Goal: Find specific page/section: Find specific page/section

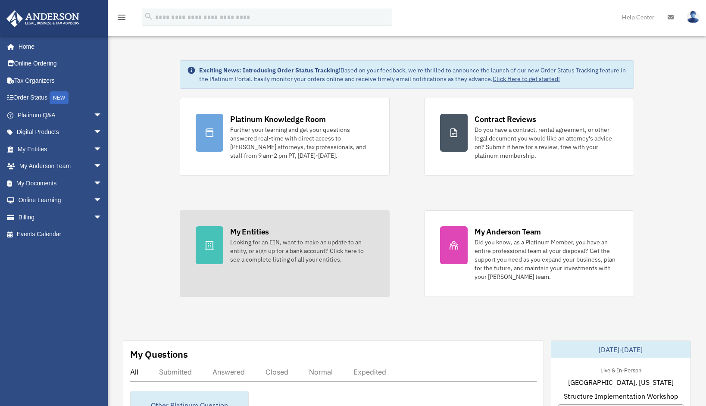
click at [259, 232] on div "My Entities" at bounding box center [249, 231] width 39 height 11
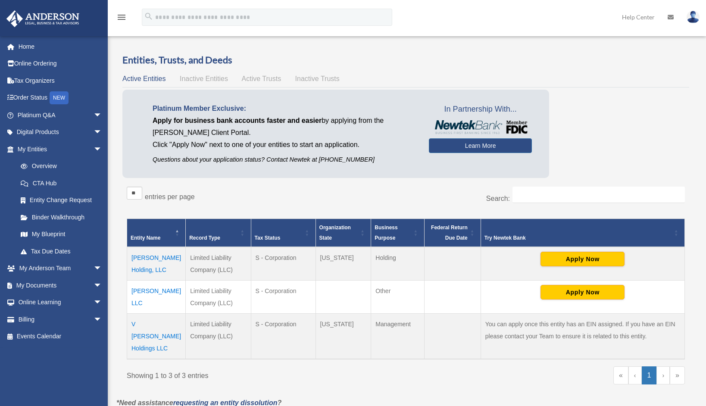
click at [149, 325] on td "V [PERSON_NAME] Holdings LLC" at bounding box center [156, 337] width 59 height 46
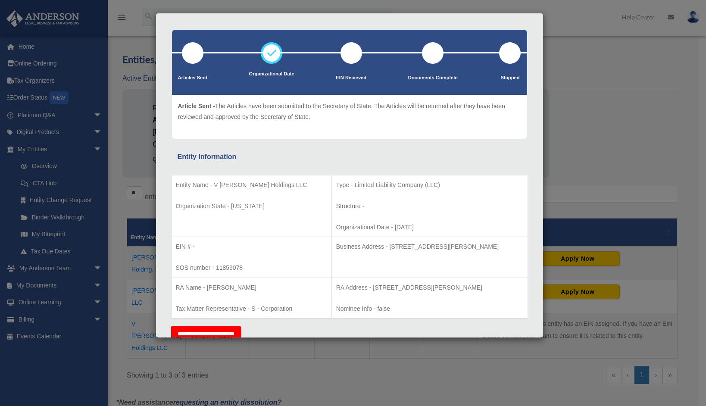
scroll to position [47, 0]
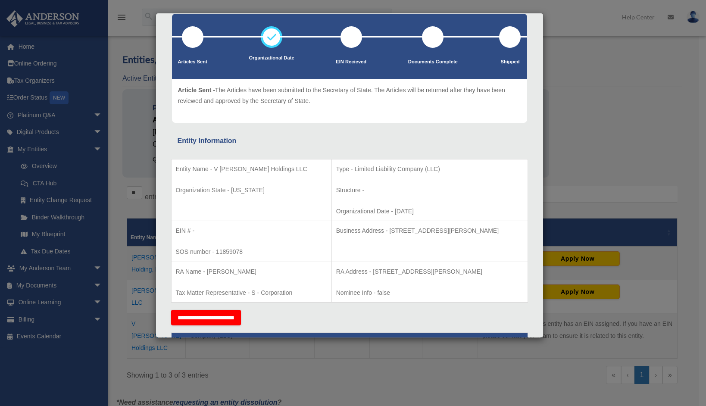
click at [201, 230] on p "EIN # -" at bounding box center [251, 231] width 151 height 11
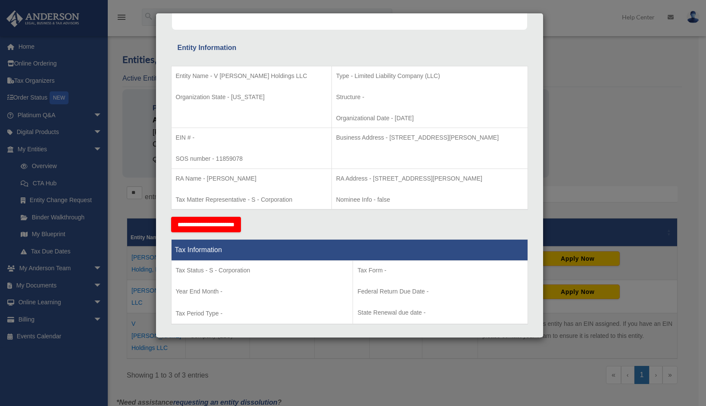
scroll to position [0, 0]
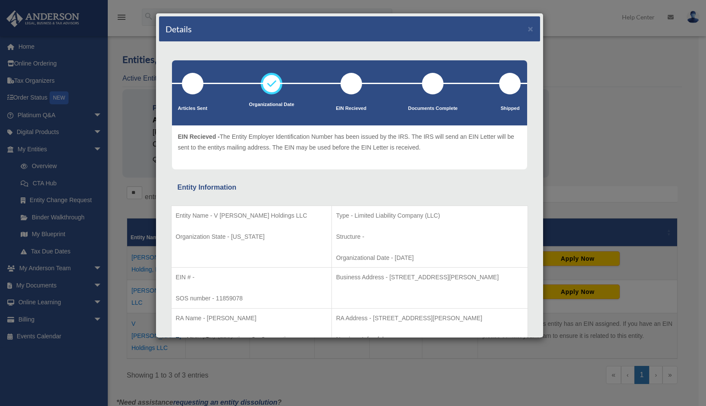
click at [346, 84] on div at bounding box center [352, 84] width 22 height 22
click at [528, 30] on button "×" at bounding box center [531, 28] width 6 height 9
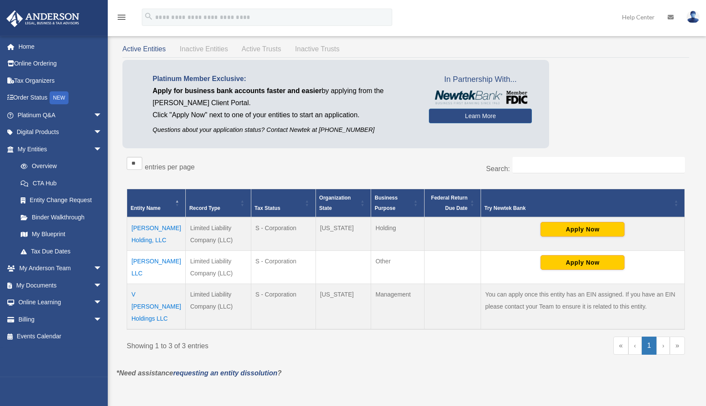
scroll to position [45, 0]
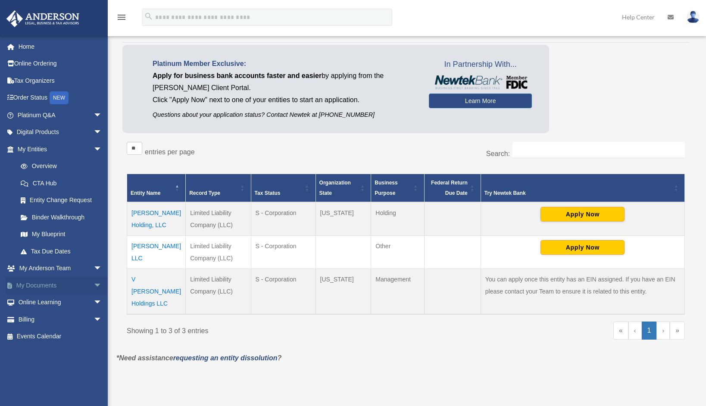
click at [51, 288] on link "My Documents arrow_drop_down" at bounding box center [60, 285] width 109 height 17
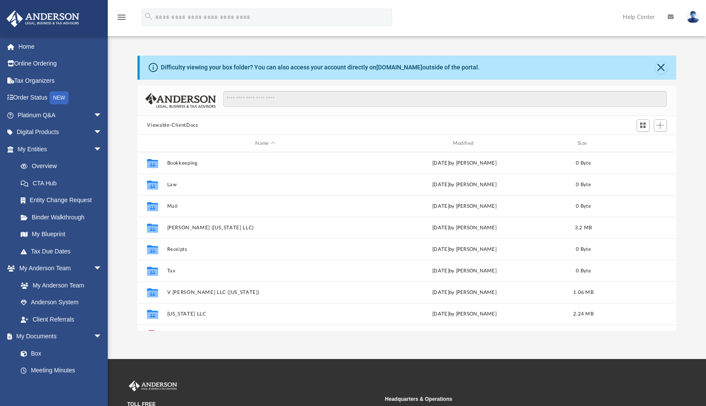
scroll to position [188, 531]
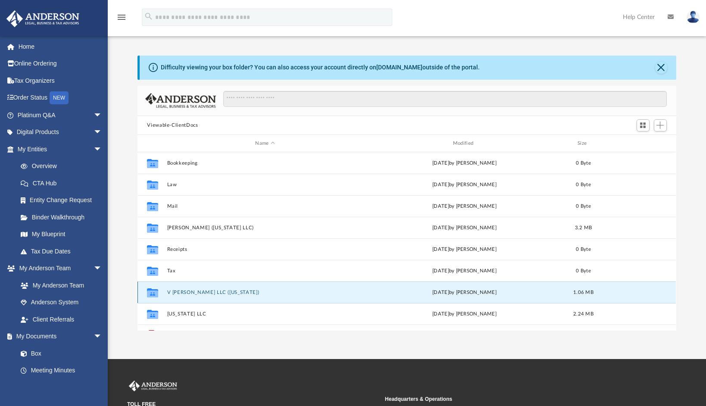
click at [215, 293] on button "V Huntley LLC (Virginia)" at bounding box center [265, 293] width 196 height 6
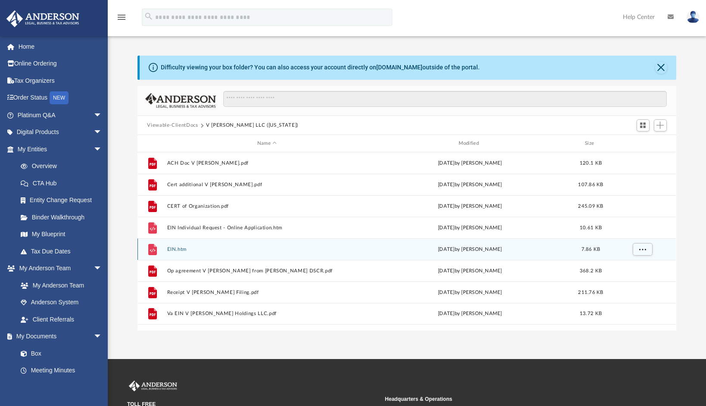
click at [182, 251] on button "EIN.htm" at bounding box center [267, 250] width 200 height 6
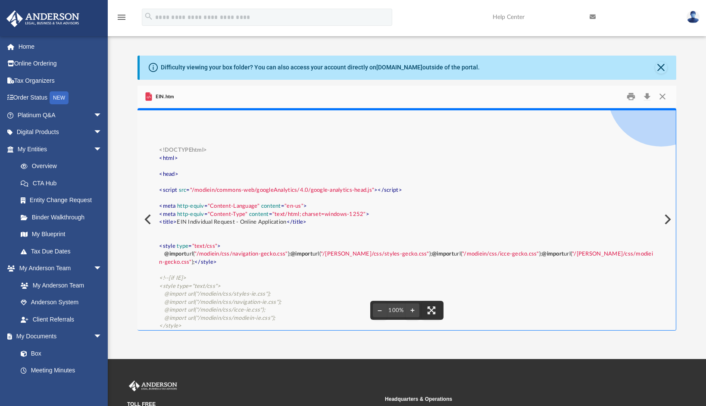
scroll to position [34, 0]
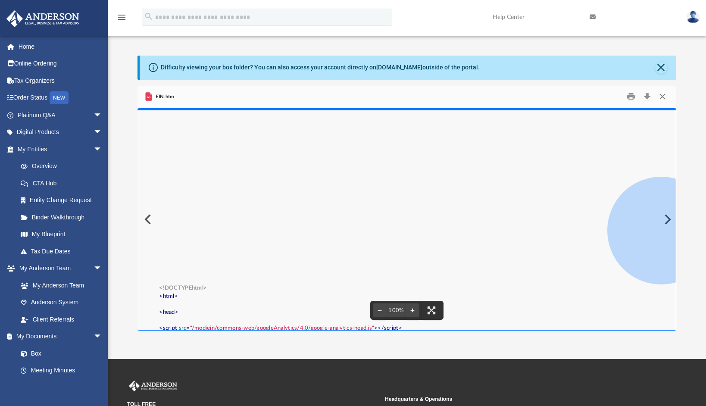
click at [664, 97] on button "Close" at bounding box center [663, 96] width 16 height 13
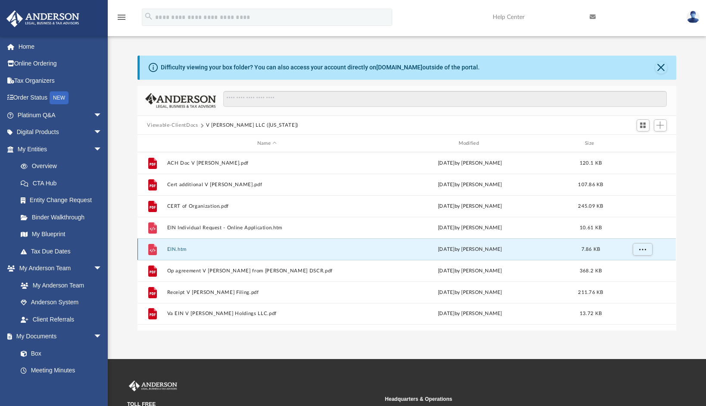
scroll to position [45, 0]
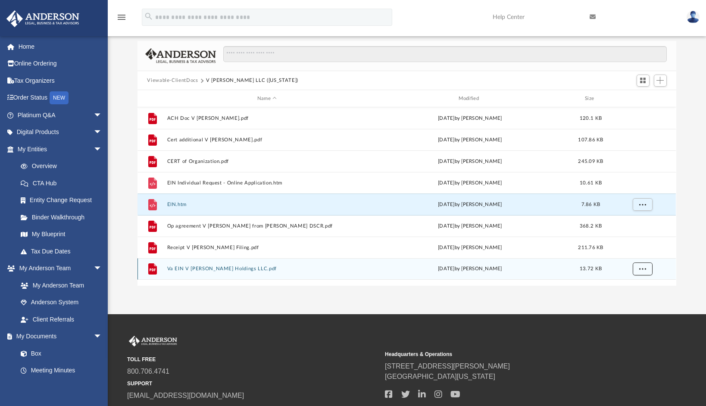
click at [642, 267] on span "More options" at bounding box center [643, 269] width 7 height 5
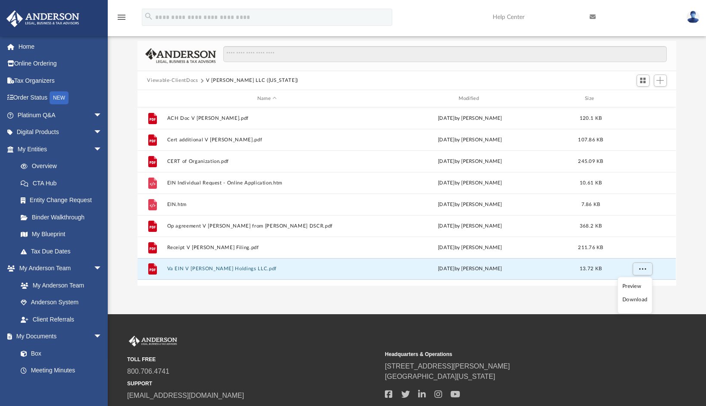
click at [627, 287] on li "Preview" at bounding box center [635, 286] width 25 height 9
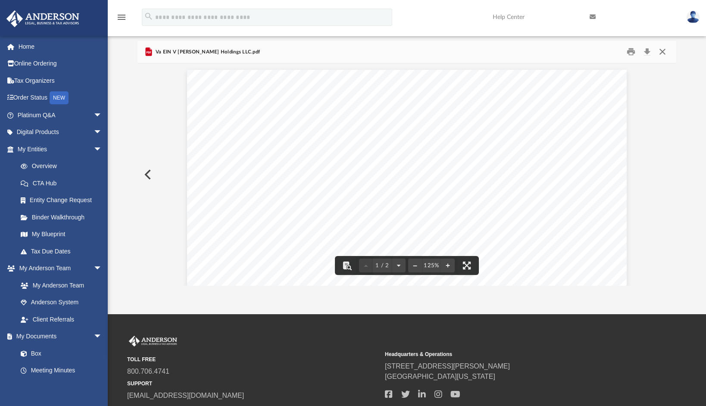
click at [665, 51] on button "Close" at bounding box center [663, 51] width 16 height 13
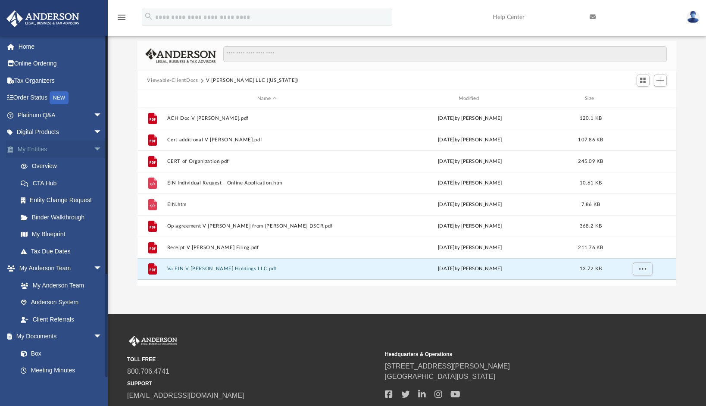
click at [42, 151] on link "My Entities arrow_drop_down" at bounding box center [60, 149] width 109 height 17
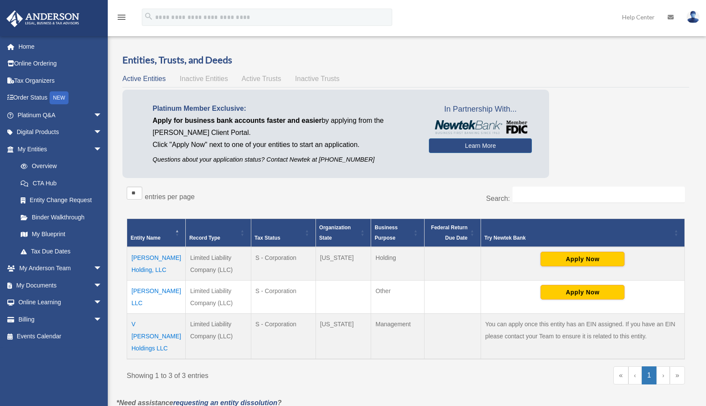
scroll to position [45, 0]
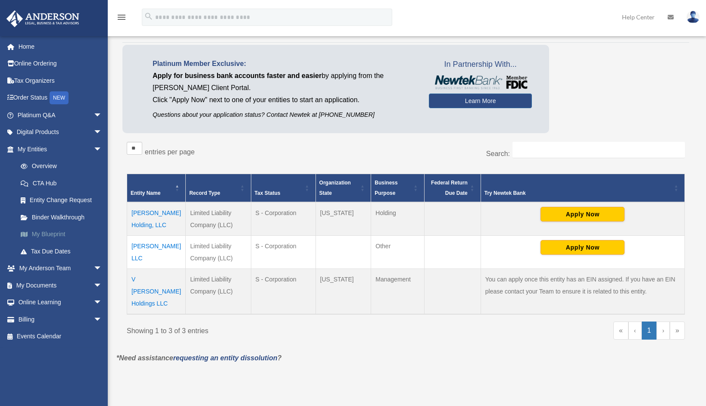
click at [53, 232] on link "My Blueprint" at bounding box center [63, 234] width 103 height 17
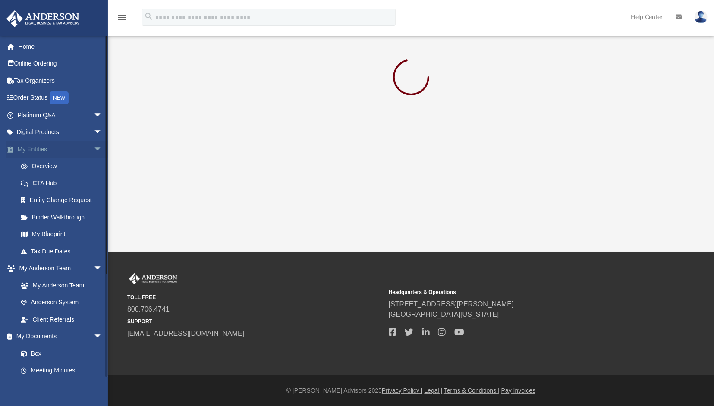
click at [33, 148] on link "My Entities arrow_drop_down" at bounding box center [60, 149] width 109 height 17
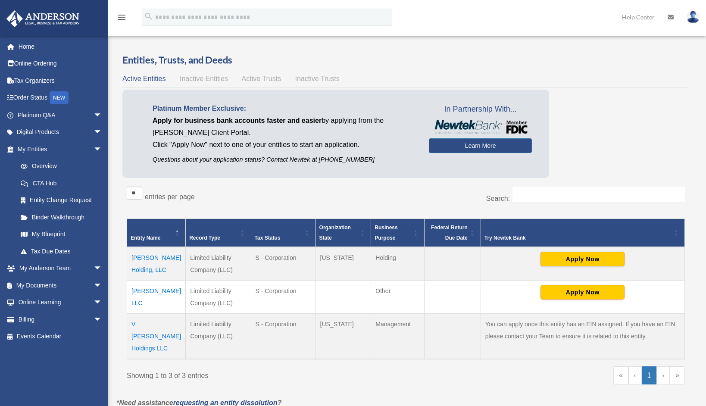
click at [43, 166] on link "Overview" at bounding box center [59, 166] width 94 height 17
click at [694, 261] on div "Entities, Trusts, and Deeds Active Entities Inactive Entities Active Trusts Ina…" at bounding box center [405, 225] width 579 height 344
